Goal: Use online tool/utility: Utilize a website feature to perform a specific function

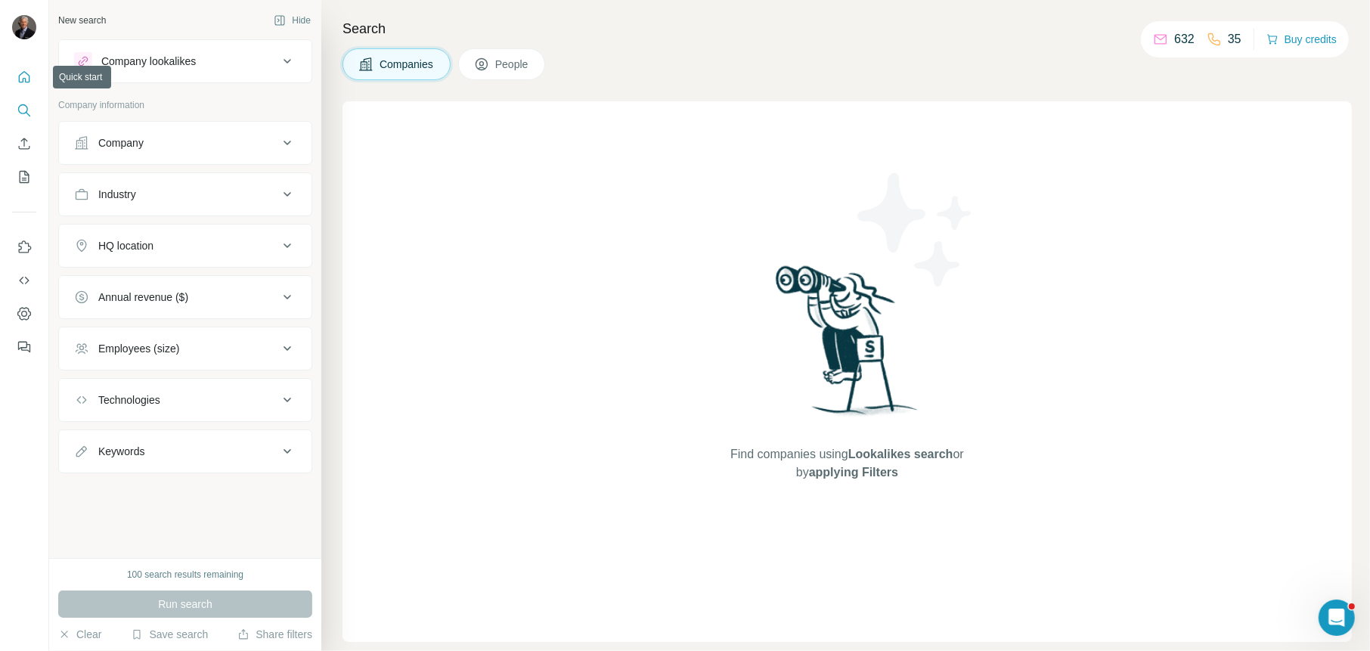
click at [30, 84] on icon "Quick start" at bounding box center [24, 77] width 15 height 15
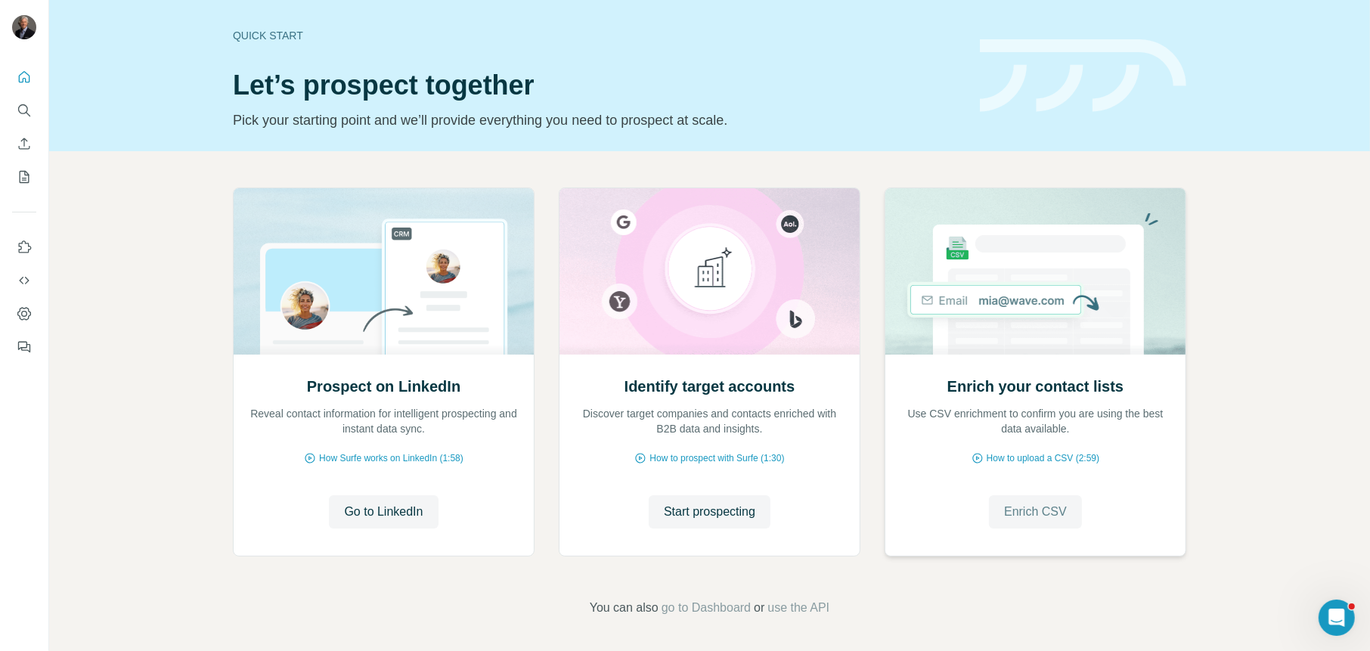
click at [1051, 504] on span "Enrich CSV" at bounding box center [1035, 512] width 63 height 18
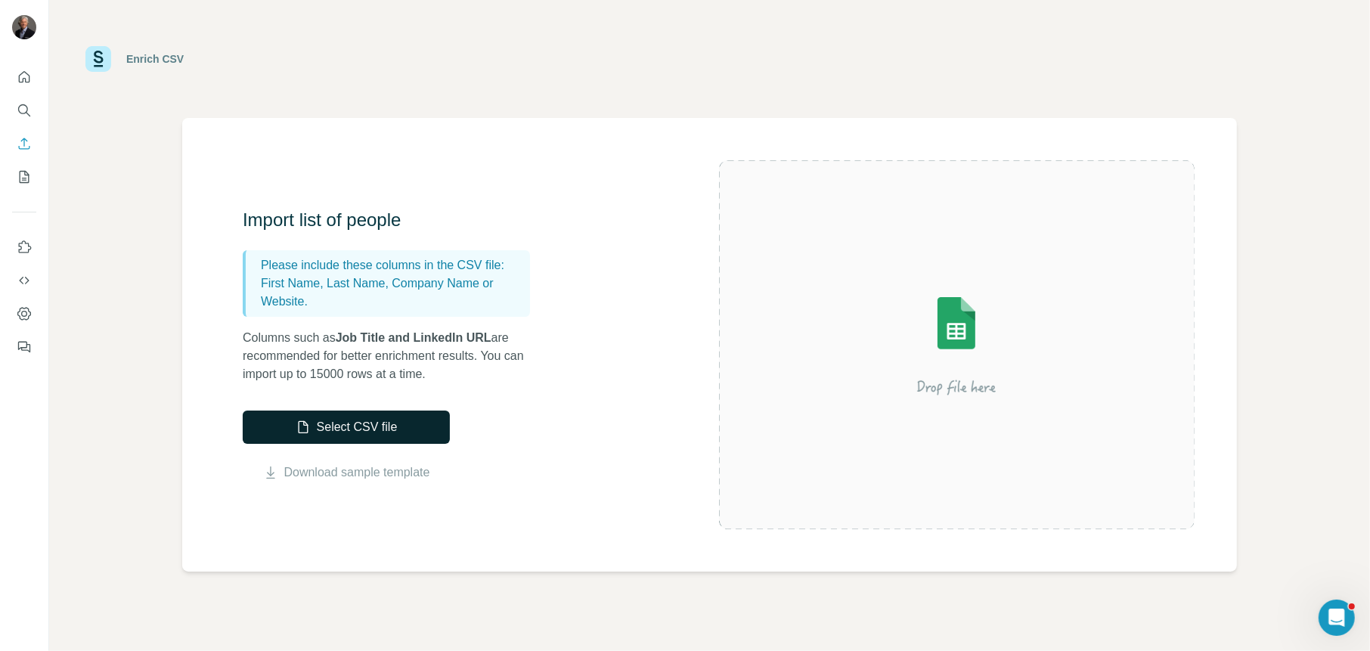
click at [333, 428] on button "Select CSV file" at bounding box center [346, 426] width 207 height 33
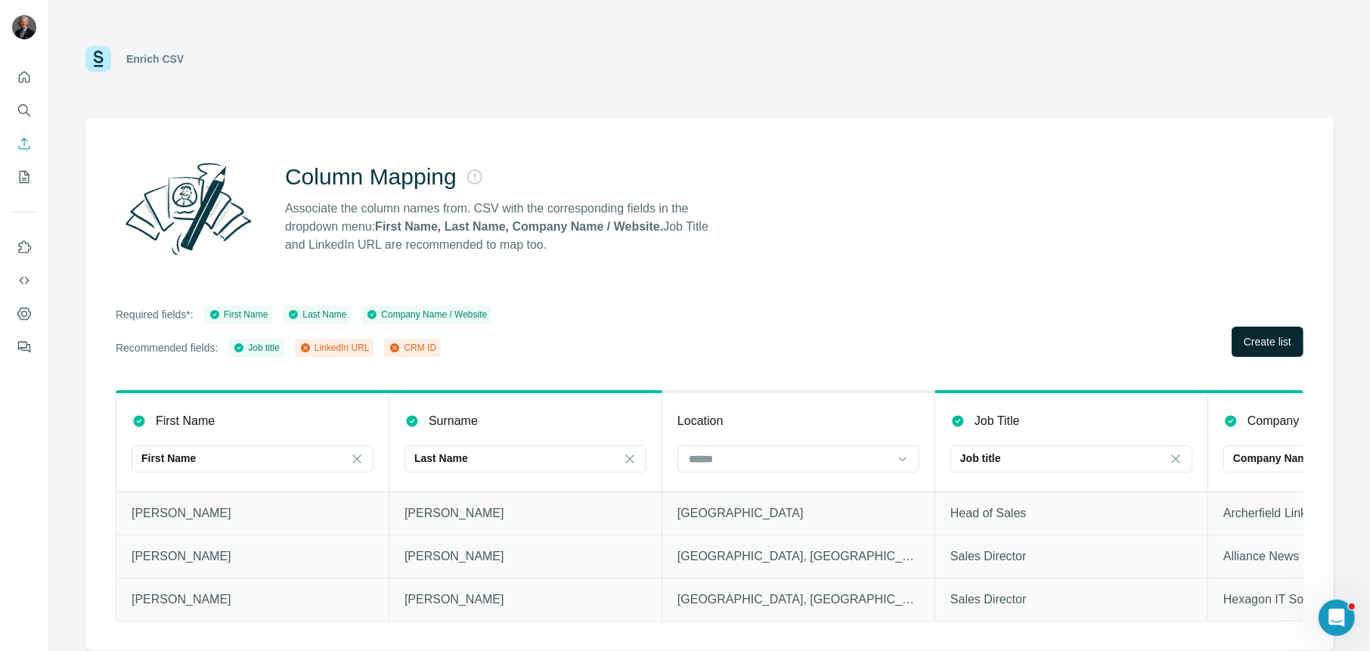
click at [1267, 335] on span "Create list" at bounding box center [1267, 341] width 48 height 15
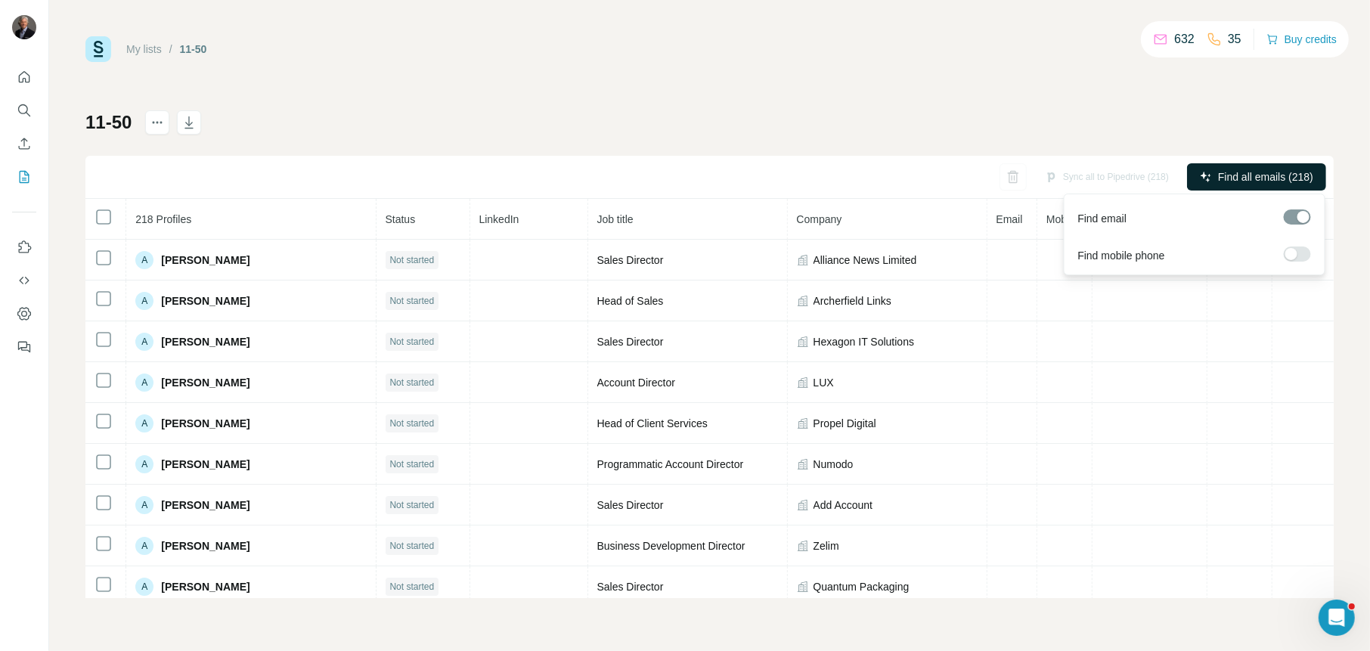
click at [1253, 180] on span "Find all emails (218)" at bounding box center [1265, 176] width 95 height 15
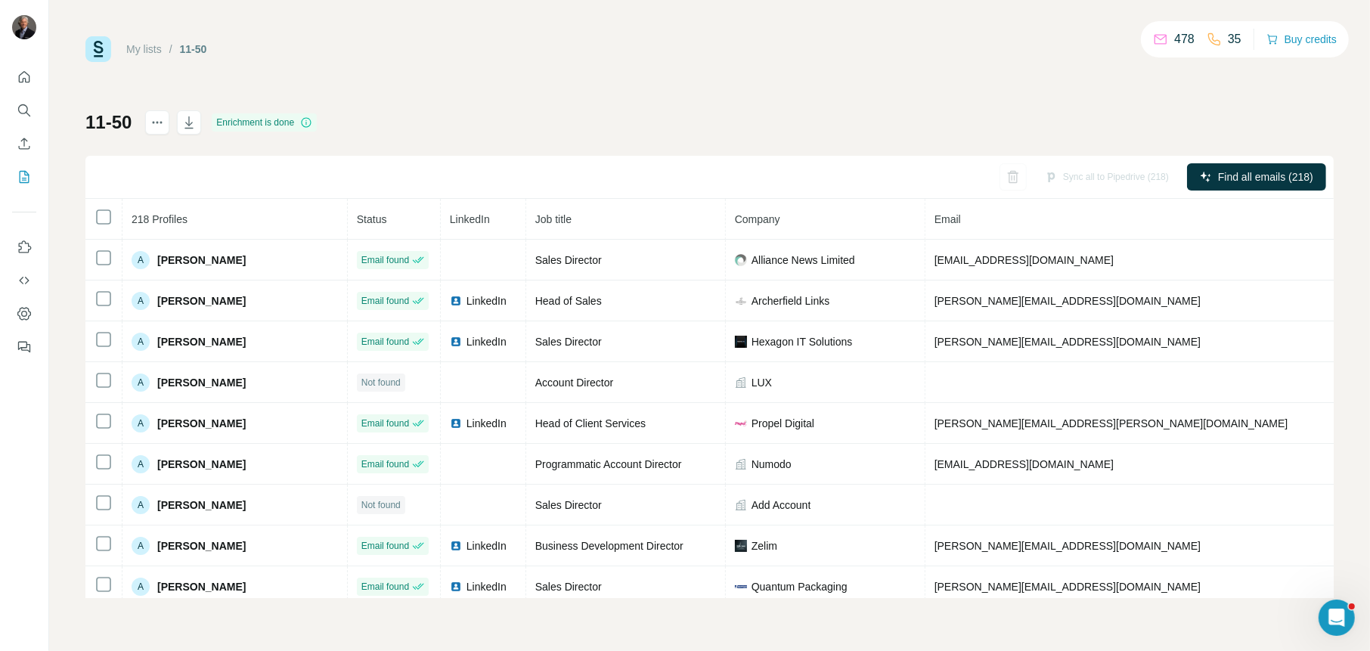
click at [579, 80] on div "My lists / 11-50 478 35 Buy credits 11-50 Enrichment is done Sync all to Pipedr…" at bounding box center [709, 317] width 1248 height 562
click at [189, 122] on icon "button" at bounding box center [188, 122] width 15 height 15
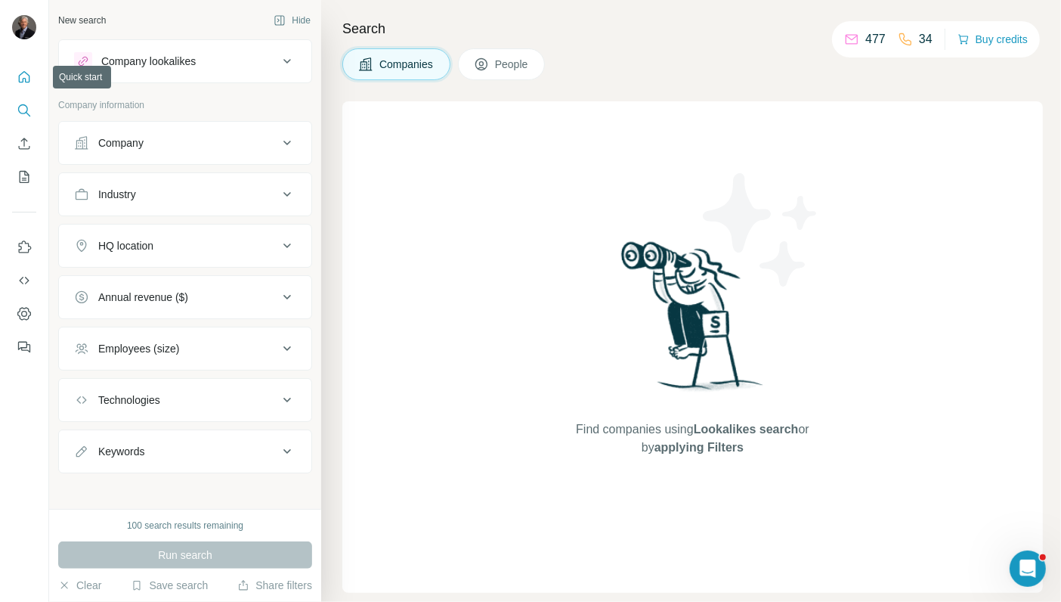
click at [25, 79] on icon "Quick start" at bounding box center [24, 76] width 11 height 11
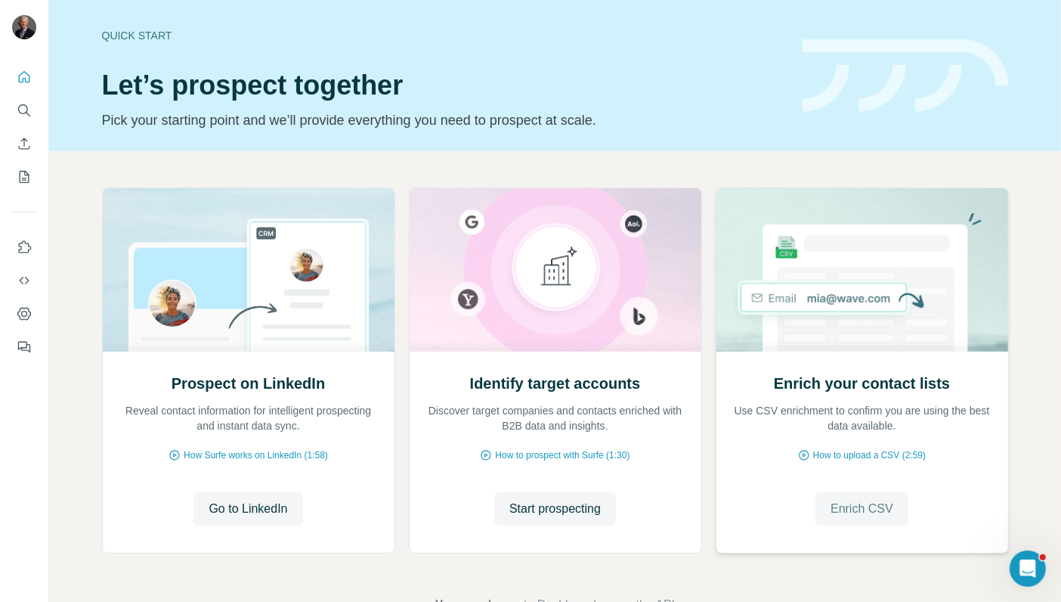
click at [865, 511] on span "Enrich CSV" at bounding box center [862, 509] width 63 height 18
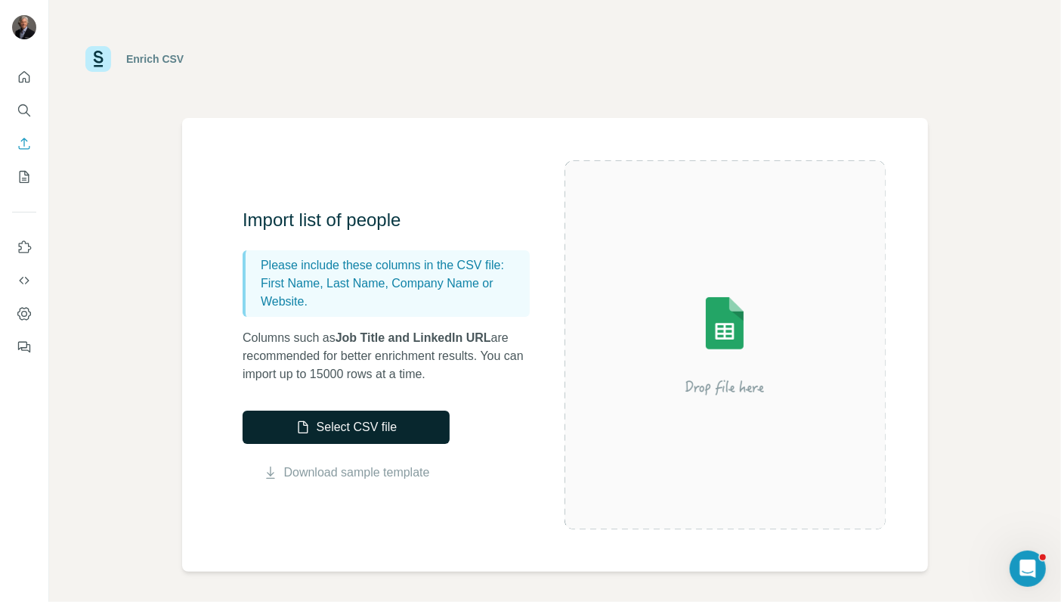
click at [338, 429] on button "Select CSV file" at bounding box center [346, 426] width 207 height 33
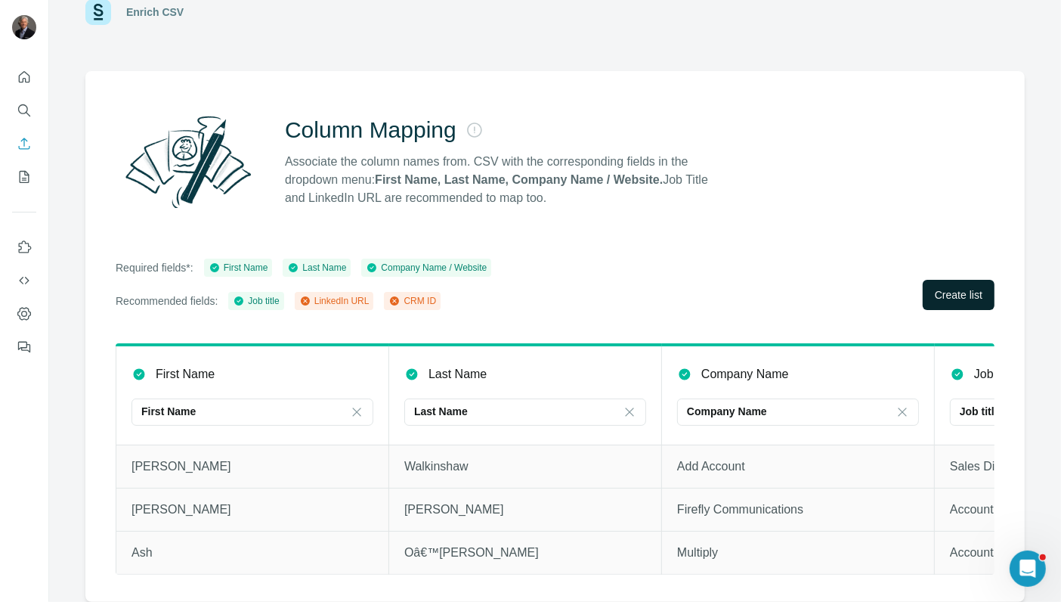
click at [957, 295] on button "Create list" at bounding box center [959, 295] width 72 height 30
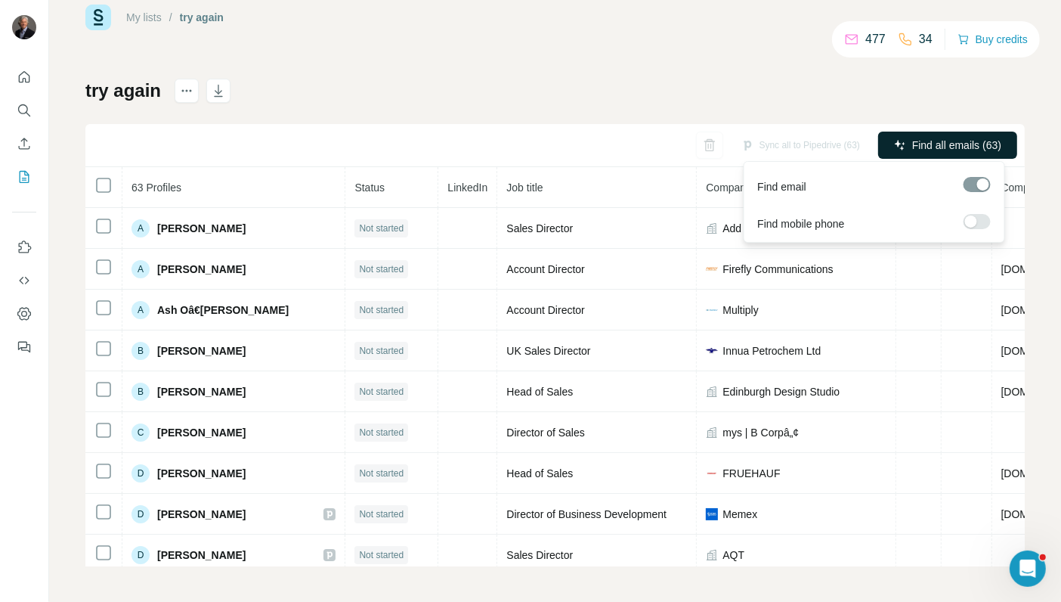
click at [950, 147] on span "Find all emails (63)" at bounding box center [956, 145] width 89 height 15
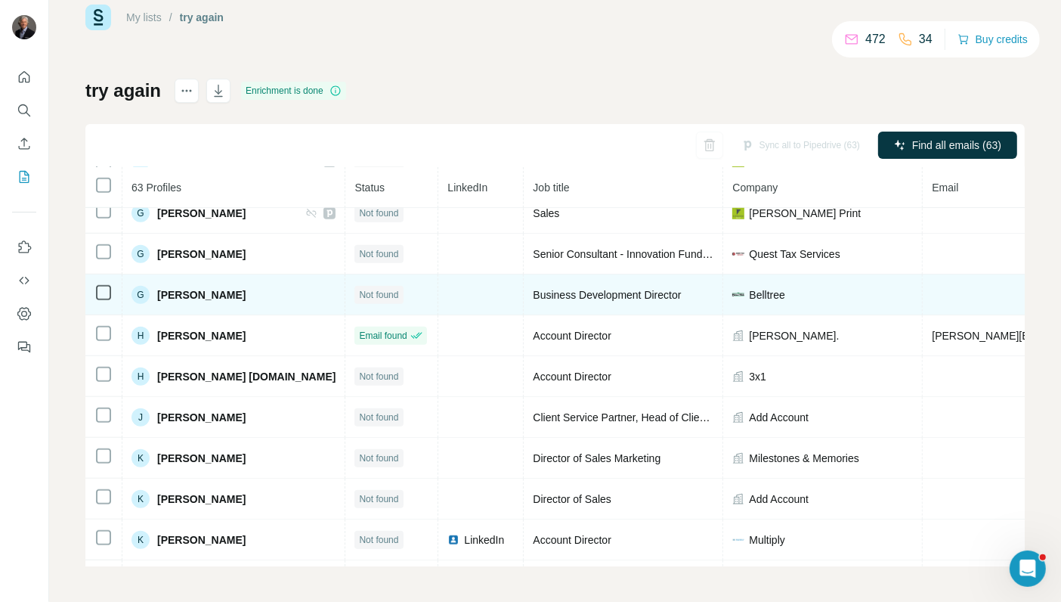
scroll to position [756, 0]
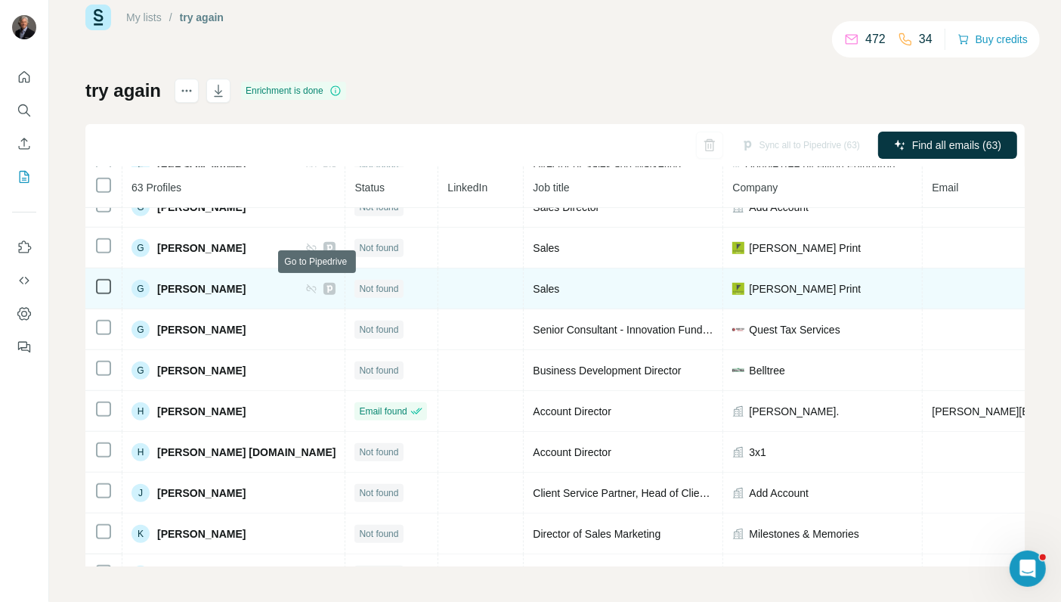
click at [325, 284] on icon at bounding box center [329, 289] width 9 height 12
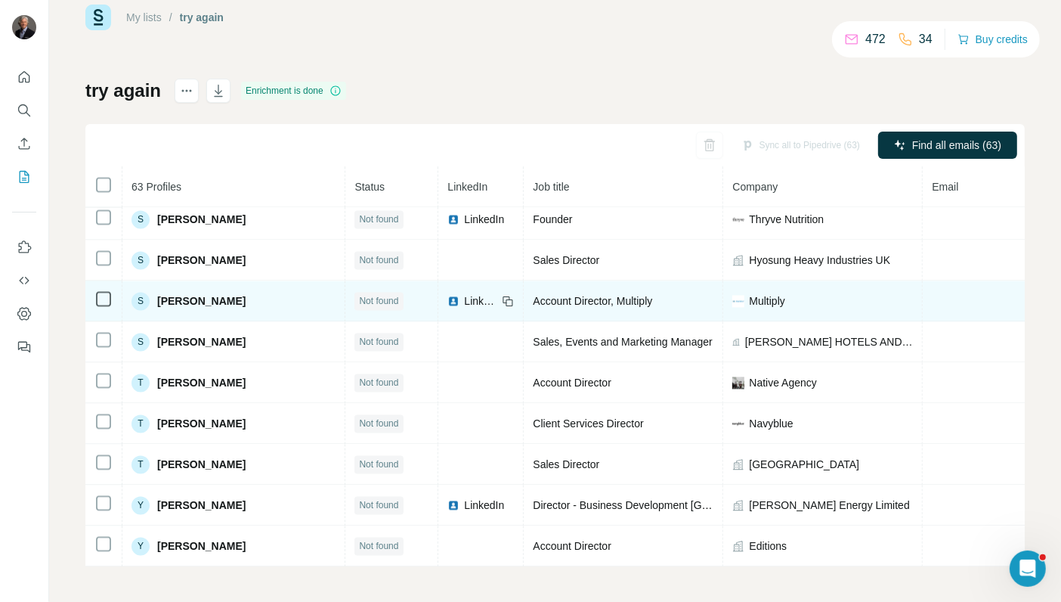
scroll to position [2061, 0]
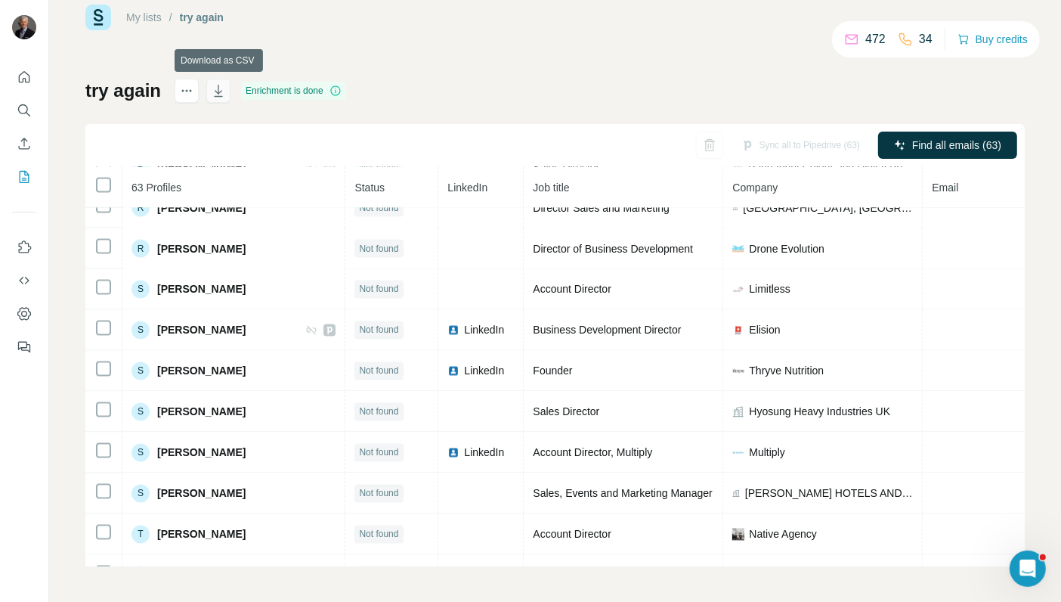
click at [223, 88] on icon "button" at bounding box center [218, 90] width 15 height 15
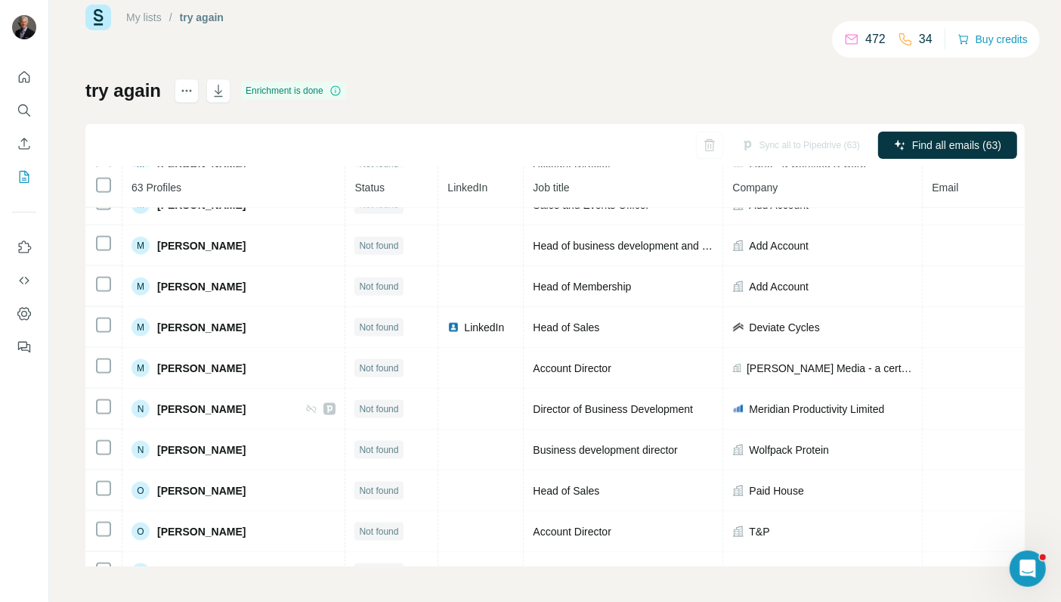
scroll to position [1381, 0]
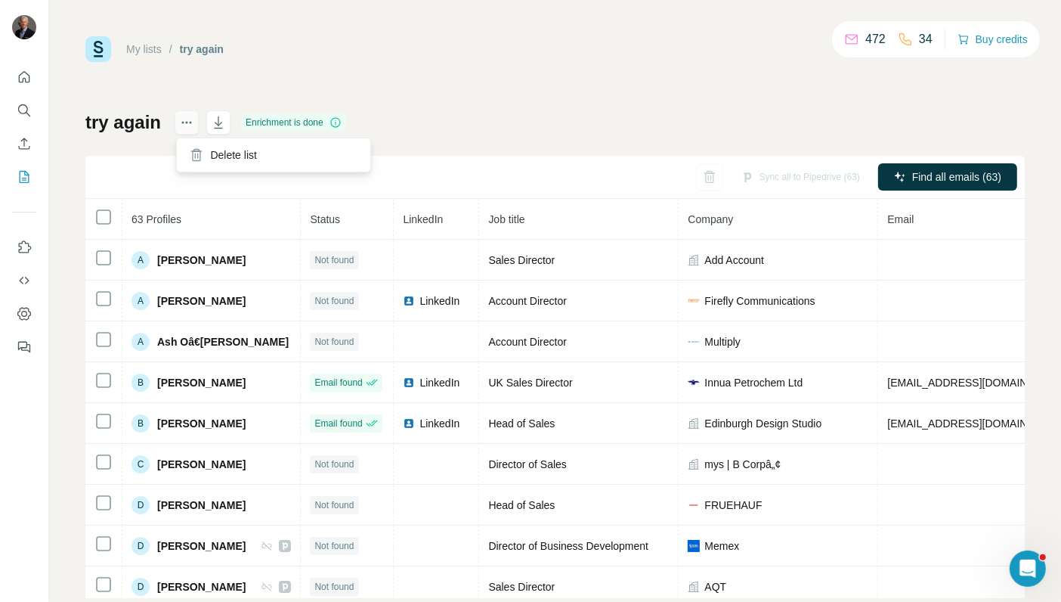
click at [184, 122] on icon "actions" at bounding box center [183, 123] width 2 height 2
click at [450, 99] on div "My lists / try again 472 34 Buy credits try again Enrichment is done Sync all t…" at bounding box center [555, 317] width 940 height 562
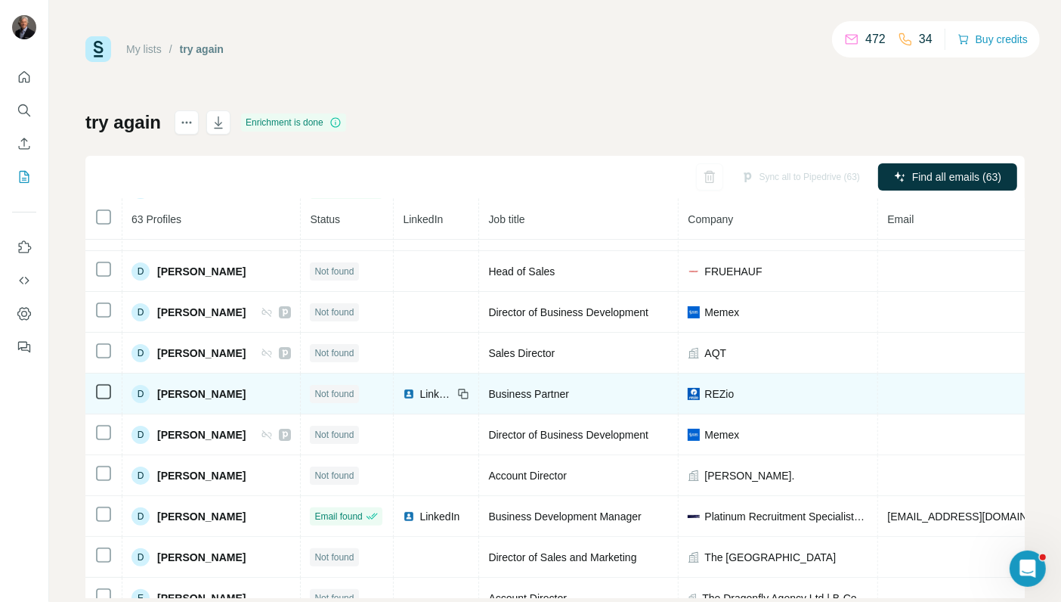
scroll to position [207, 0]
